Goal: Task Accomplishment & Management: Use online tool/utility

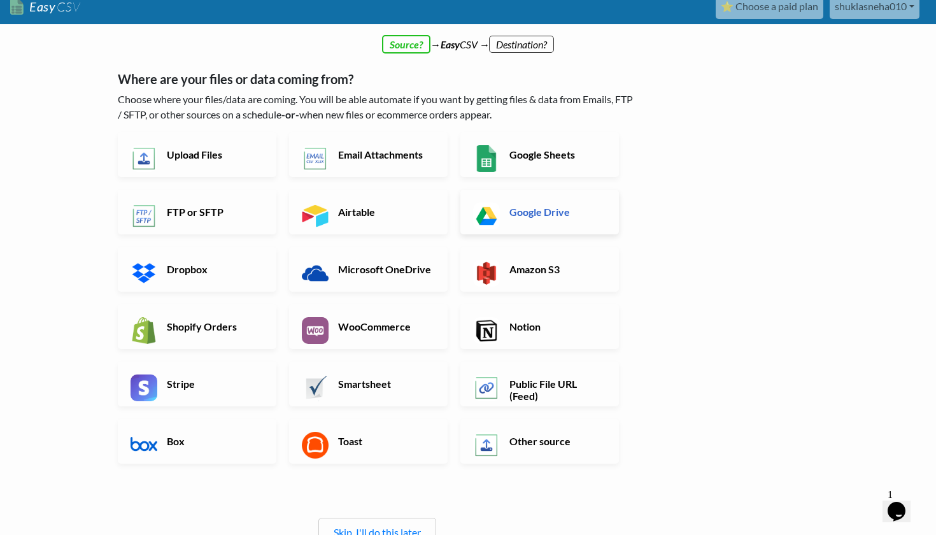
scroll to position [11, 0]
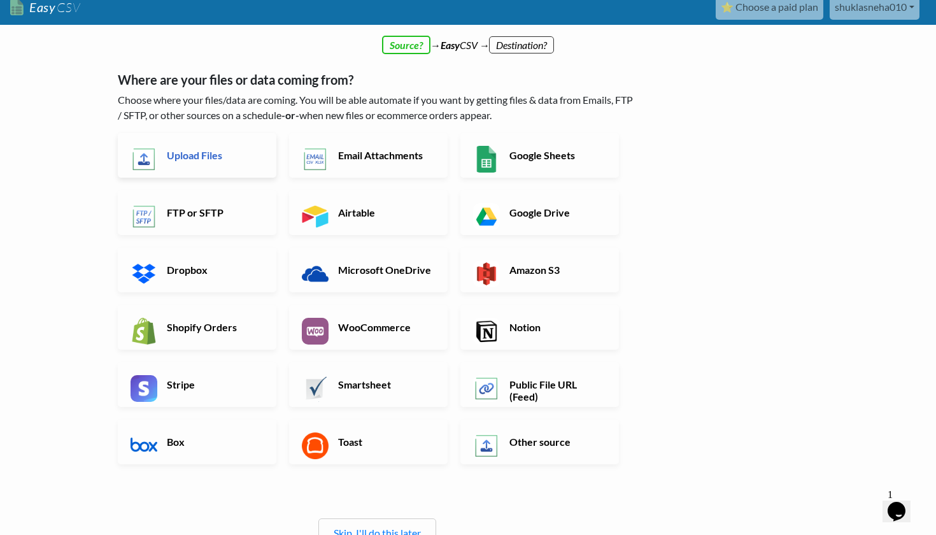
click at [210, 162] on link "Upload Files" at bounding box center [197, 155] width 159 height 45
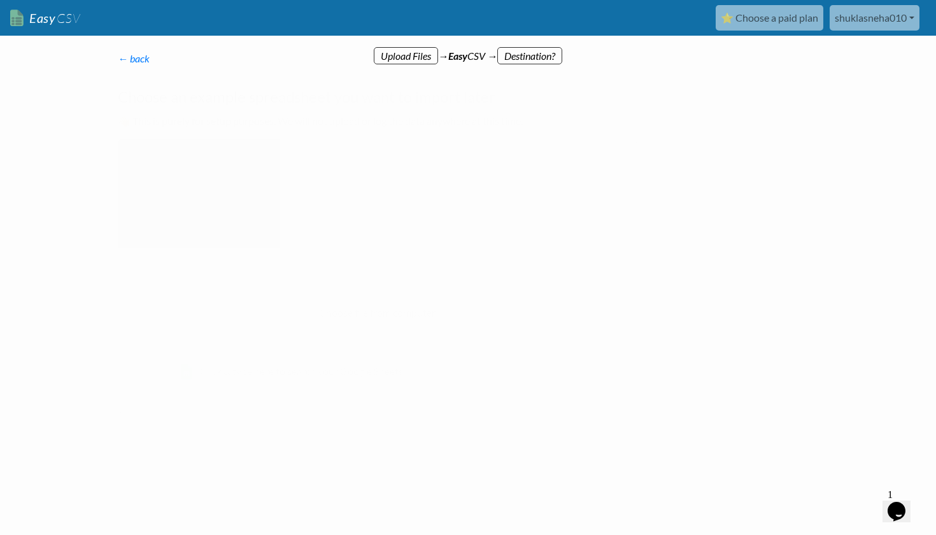
scroll to position [0, 0]
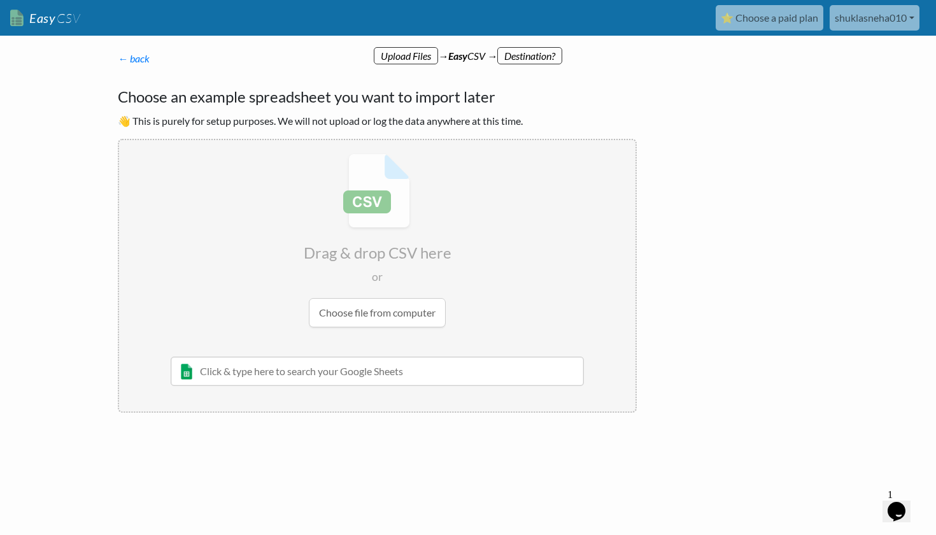
click at [404, 306] on input "file" at bounding box center [377, 240] width 516 height 201
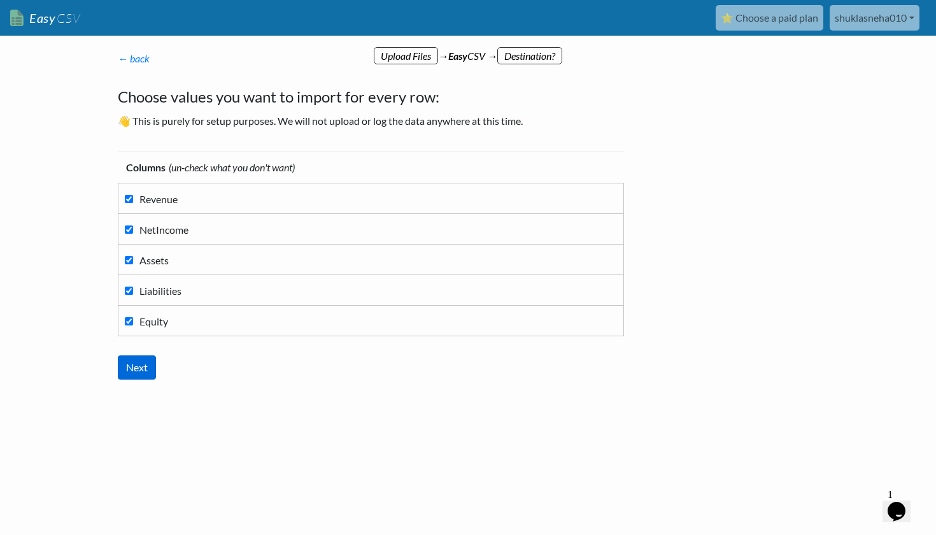
click at [135, 379] on input "Next" at bounding box center [137, 367] width 38 height 24
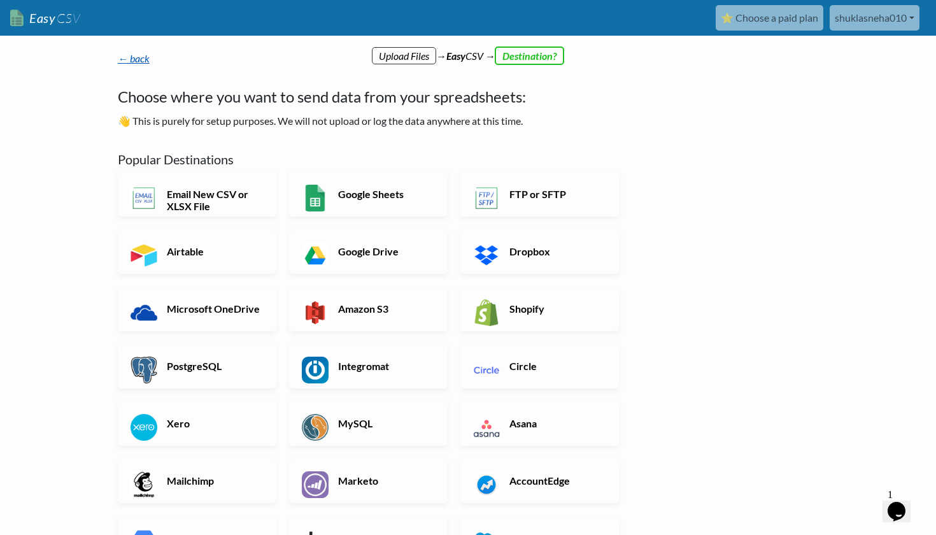
click at [131, 55] on link "← back" at bounding box center [134, 58] width 32 height 12
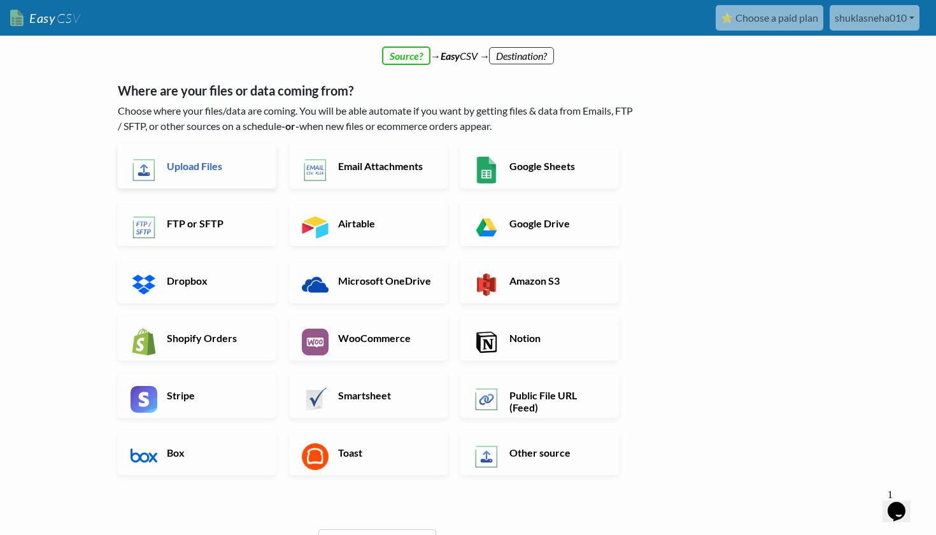
click at [208, 173] on link "Upload Files" at bounding box center [197, 166] width 159 height 45
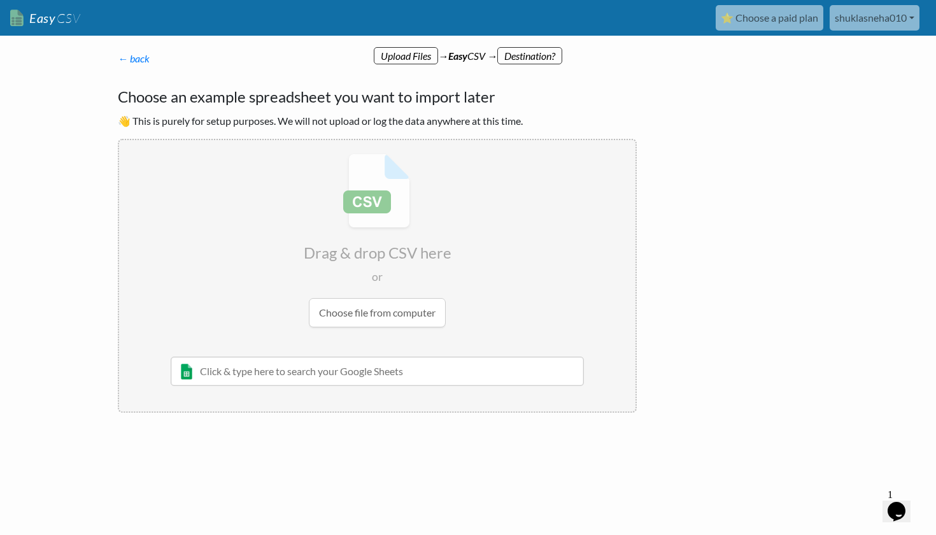
click at [388, 314] on input "file" at bounding box center [377, 240] width 516 height 201
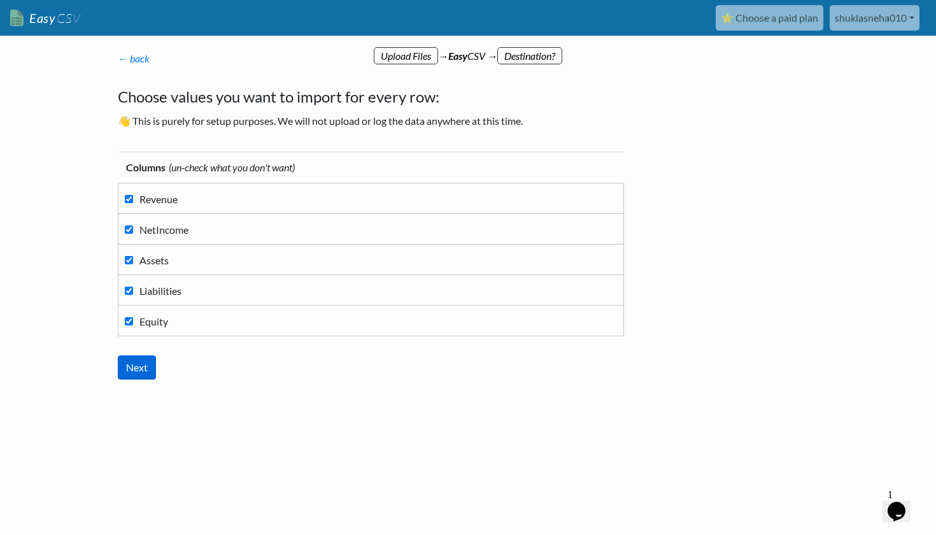
click at [140, 363] on input "Next" at bounding box center [137, 367] width 38 height 24
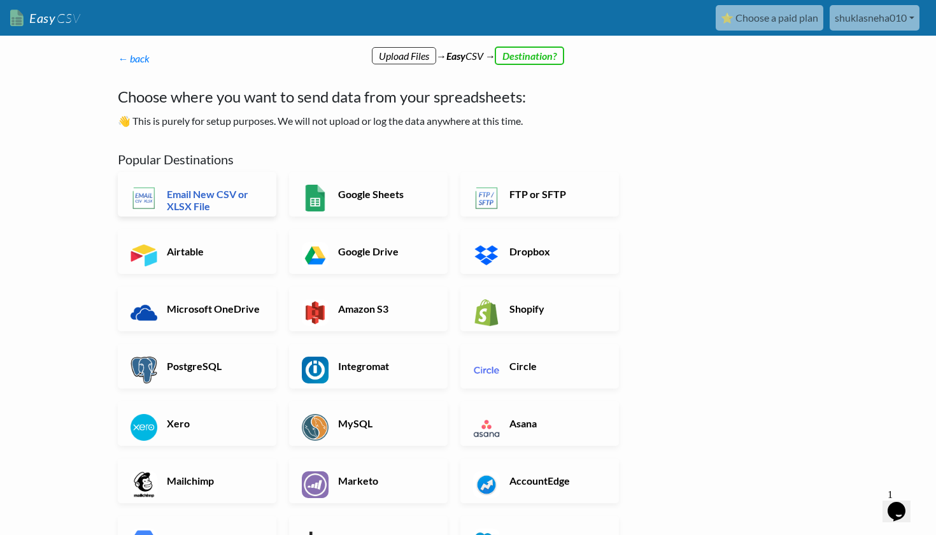
click at [204, 195] on h6 "Email New CSV or XLSX File" at bounding box center [214, 200] width 100 height 24
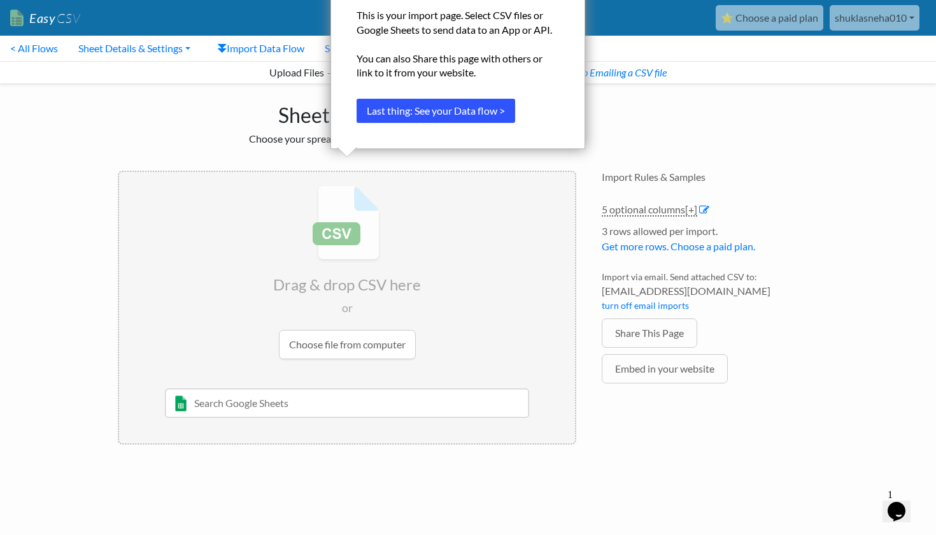
click at [490, 117] on button "Last thing: See your Data flow >" at bounding box center [436, 111] width 159 height 24
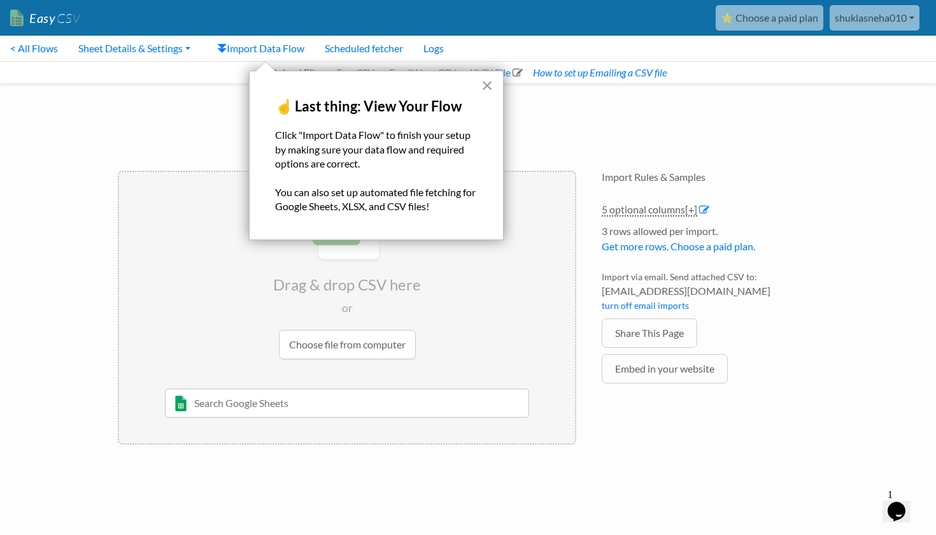
click at [473, 83] on div "× ☝️ Last thing: View Your Flow Click "Import Data Flow" to finish your setup b…" at bounding box center [376, 155] width 255 height 169
click at [481, 87] on button "×" at bounding box center [487, 85] width 12 height 20
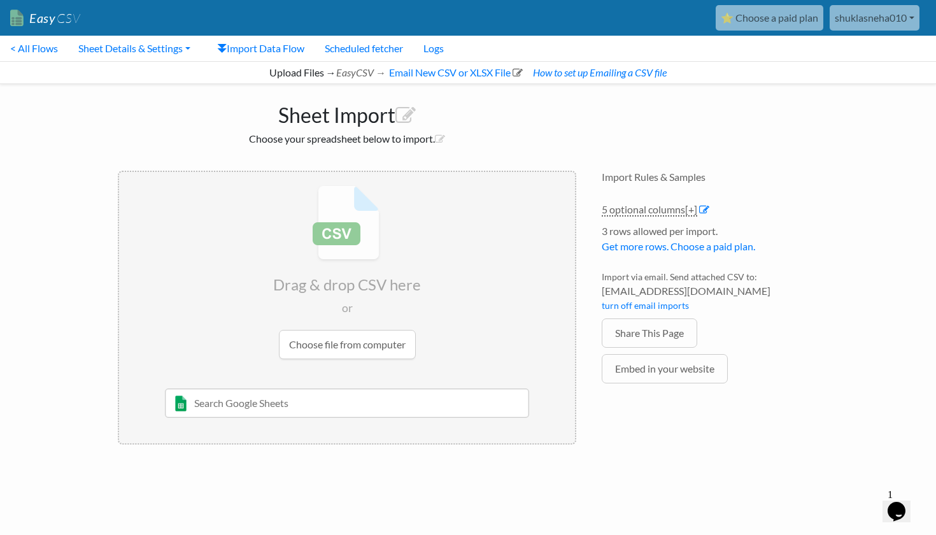
click at [401, 353] on input "file" at bounding box center [347, 272] width 456 height 201
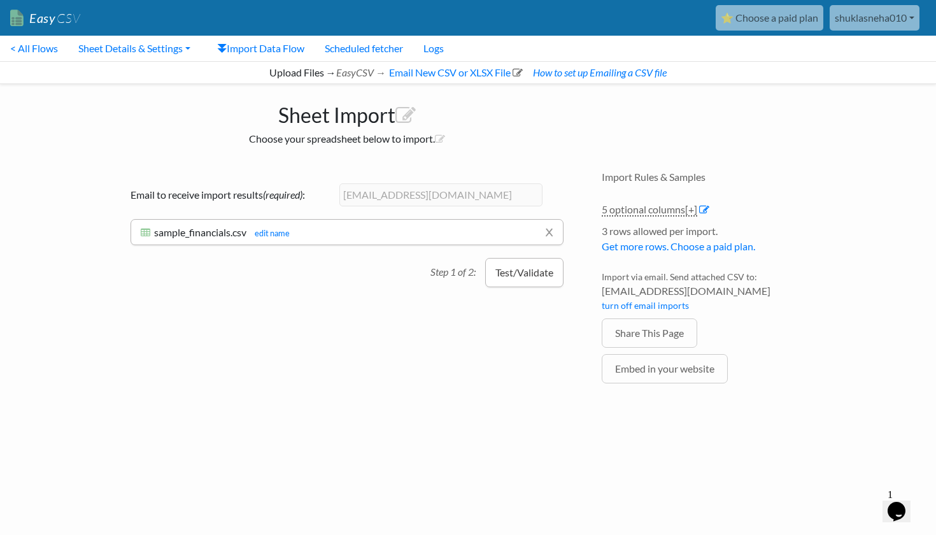
click at [537, 265] on button "Test/Validate" at bounding box center [524, 272] width 78 height 29
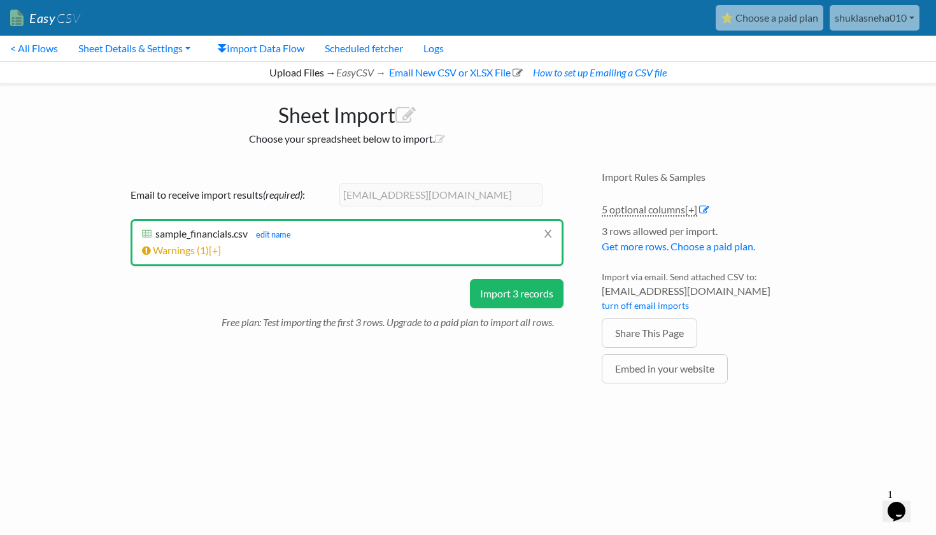
click at [551, 297] on button "Import 3 records" at bounding box center [517, 293] width 94 height 29
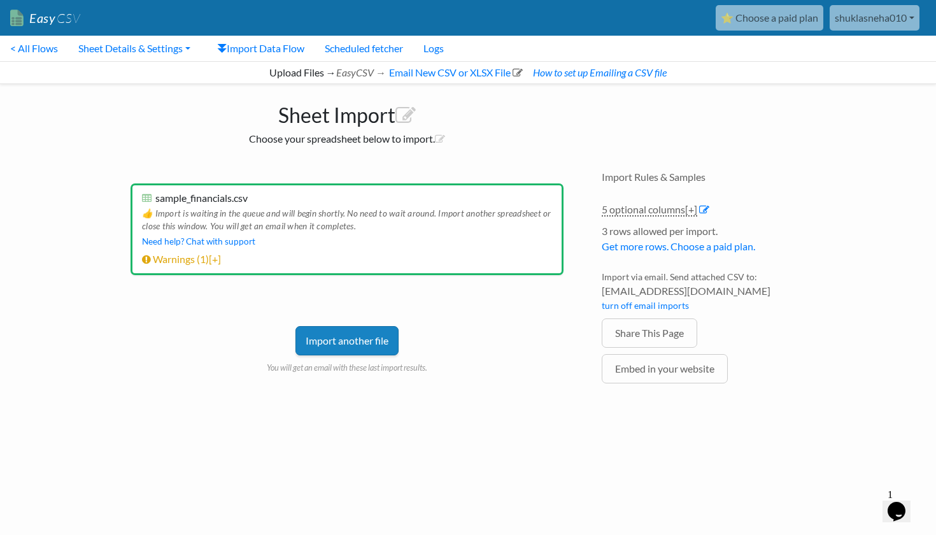
click at [359, 334] on link "Import another file" at bounding box center [346, 340] width 103 height 29
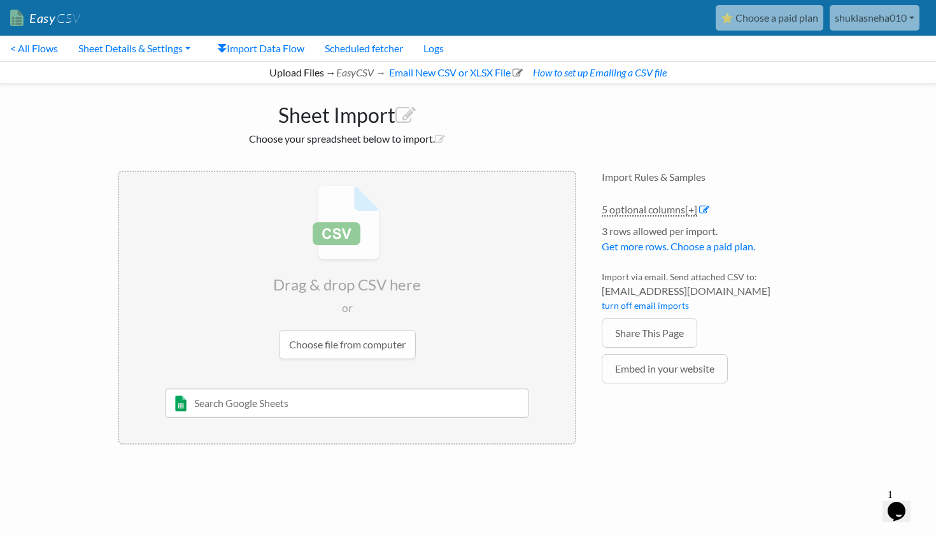
click at [371, 348] on input "file" at bounding box center [347, 272] width 456 height 201
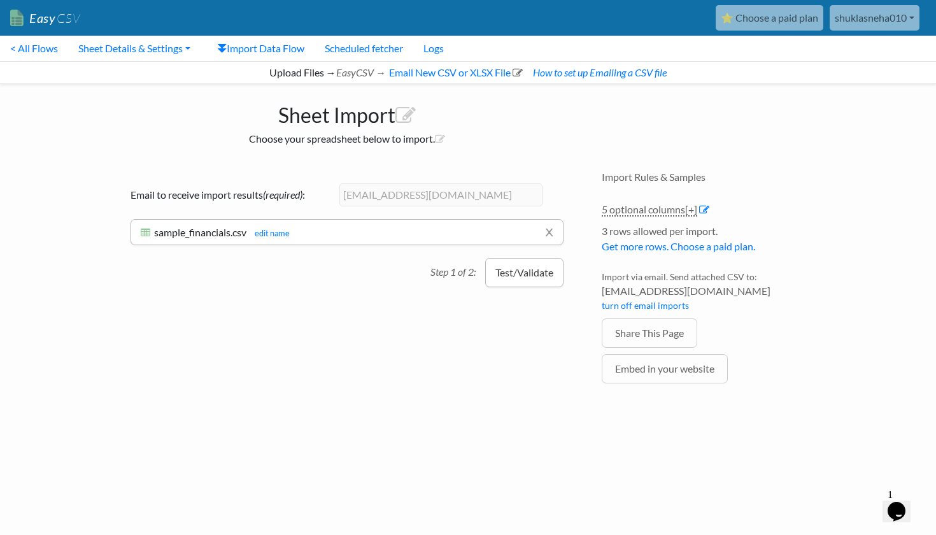
click at [540, 280] on button "Test/Validate" at bounding box center [524, 272] width 78 height 29
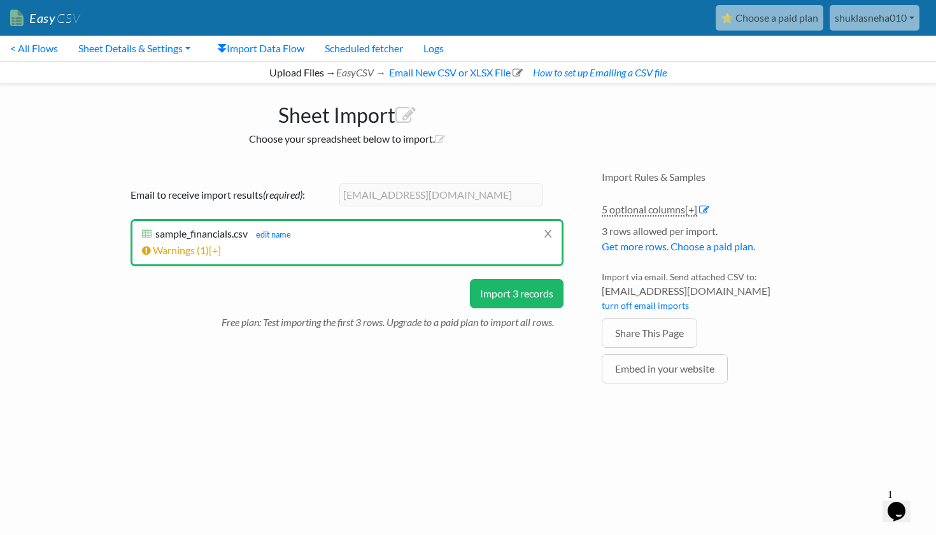
click at [521, 294] on button "Import 3 records" at bounding box center [517, 293] width 94 height 29
